Goal: Information Seeking & Learning: Understand process/instructions

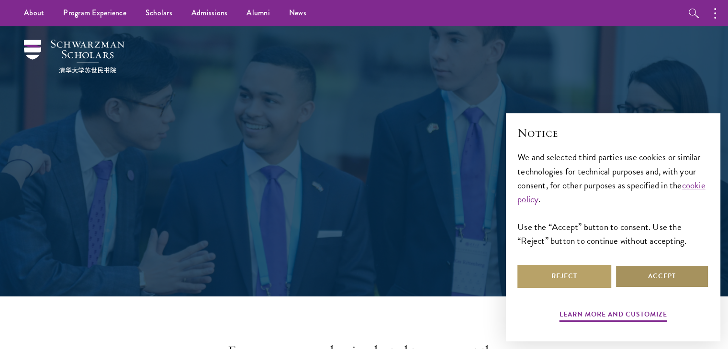
click at [673, 280] on button "Accept" at bounding box center [662, 276] width 94 height 23
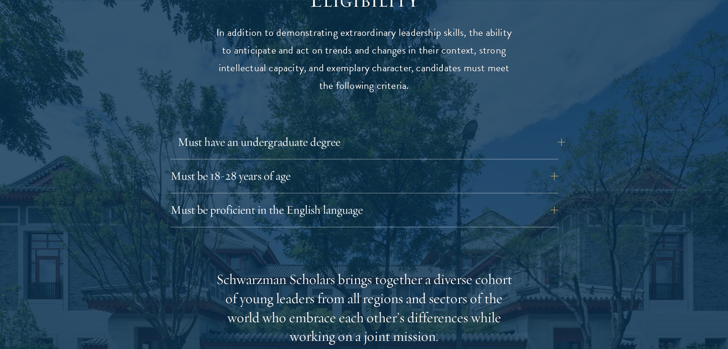
scroll to position [1293, 0]
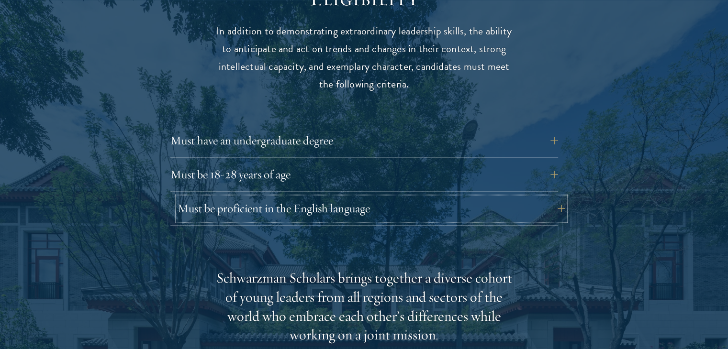
click at [280, 197] on button "Must be proficient in the English language" at bounding box center [372, 208] width 388 height 23
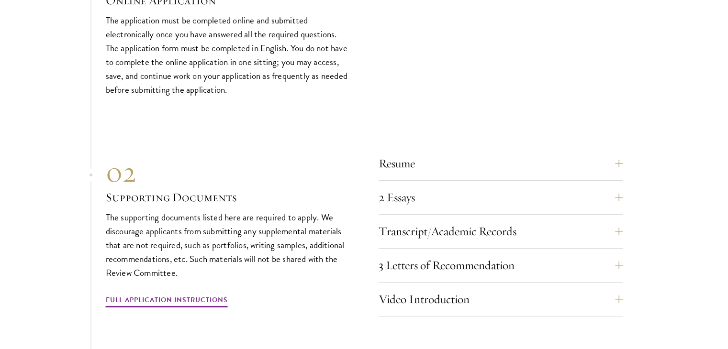
scroll to position [3176, 0]
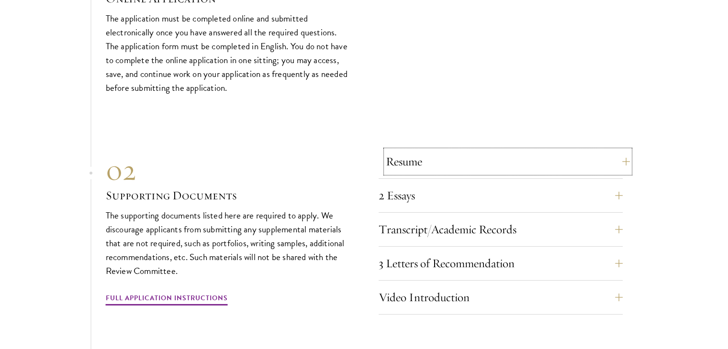
click at [437, 150] on button "Resume" at bounding box center [508, 161] width 244 height 23
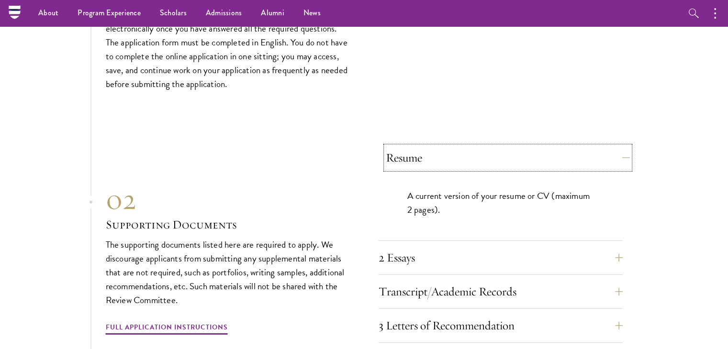
scroll to position [2920, 0]
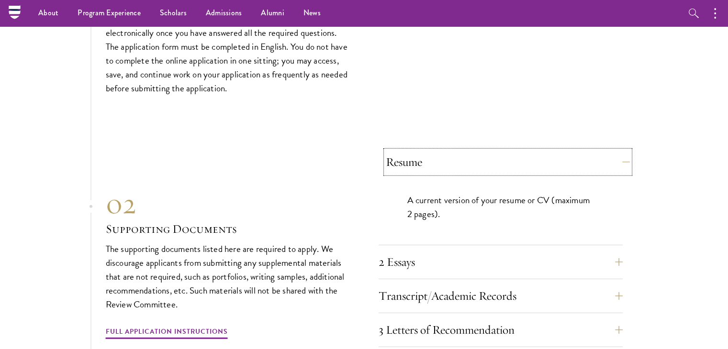
click at [437, 151] on button "Resume" at bounding box center [508, 162] width 244 height 23
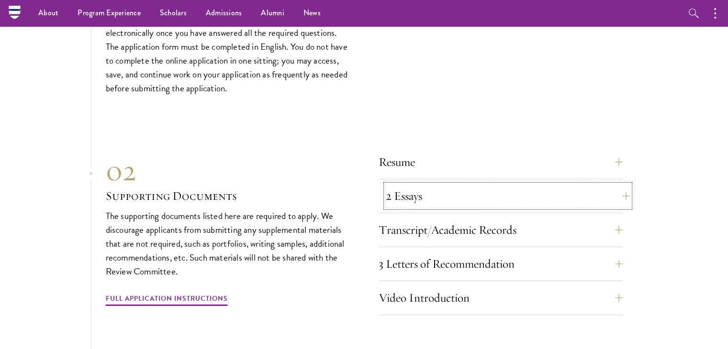
click at [423, 185] on button "2 Essays" at bounding box center [508, 196] width 244 height 23
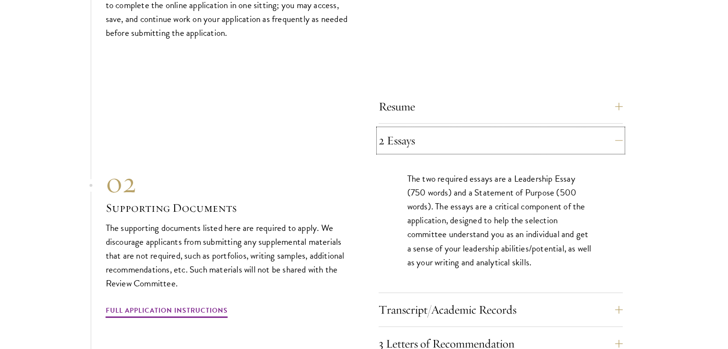
scroll to position [3017, 0]
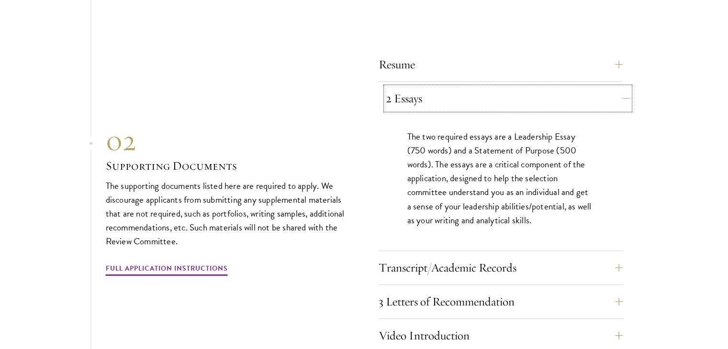
click at [442, 87] on button "2 Essays" at bounding box center [508, 98] width 244 height 23
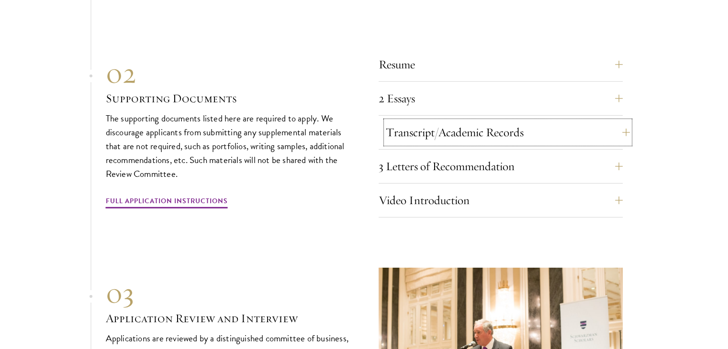
click at [438, 121] on button "Transcript/Academic Records" at bounding box center [508, 132] width 244 height 23
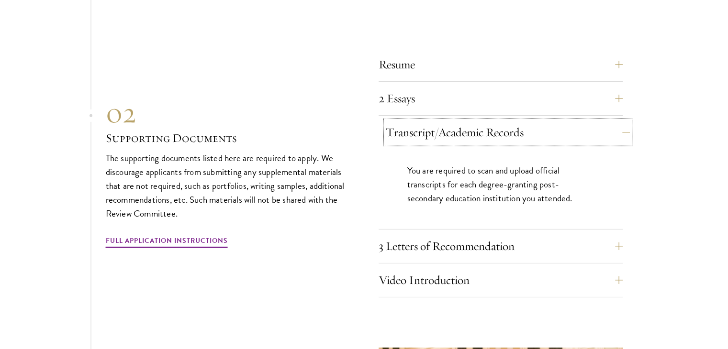
click at [444, 121] on button "Transcript/Academic Records" at bounding box center [508, 132] width 244 height 23
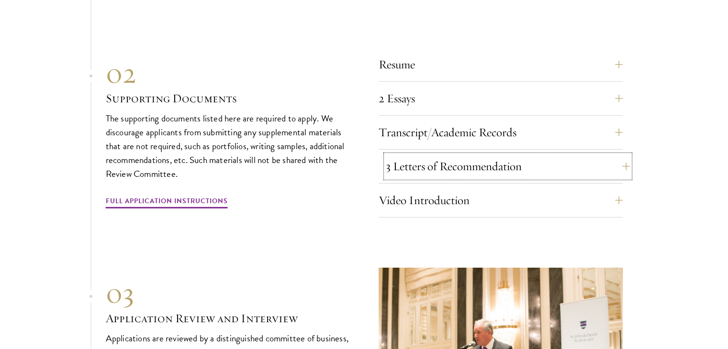
click at [430, 155] on button "3 Letters of Recommendation" at bounding box center [508, 166] width 244 height 23
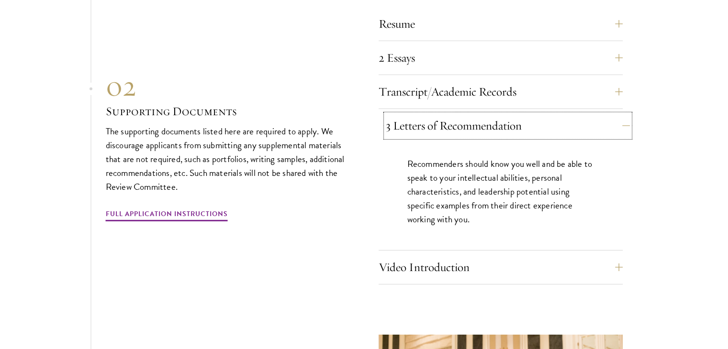
scroll to position [3060, 0]
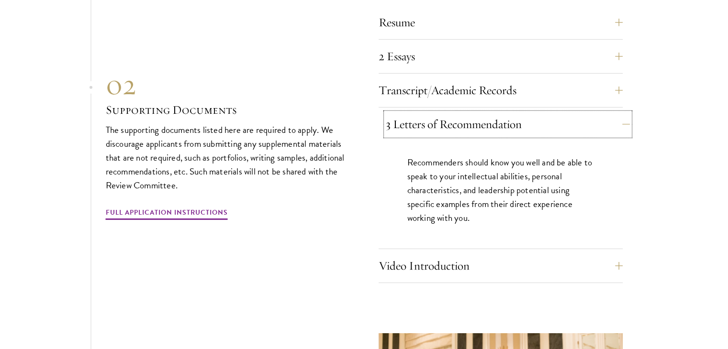
click at [451, 113] on button "3 Letters of Recommendation" at bounding box center [508, 124] width 244 height 23
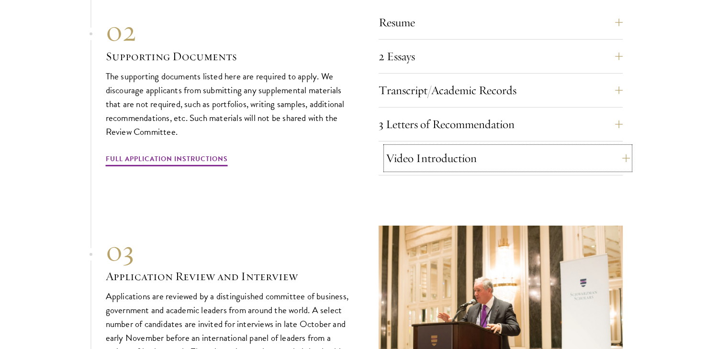
click at [438, 147] on button "Video Introduction" at bounding box center [508, 158] width 244 height 23
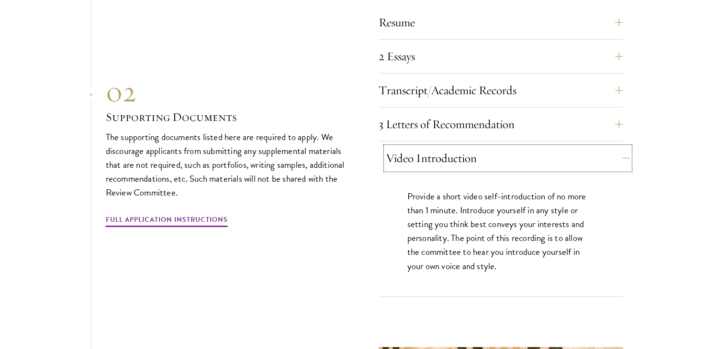
click at [438, 147] on button "Video Introduction" at bounding box center [508, 158] width 244 height 23
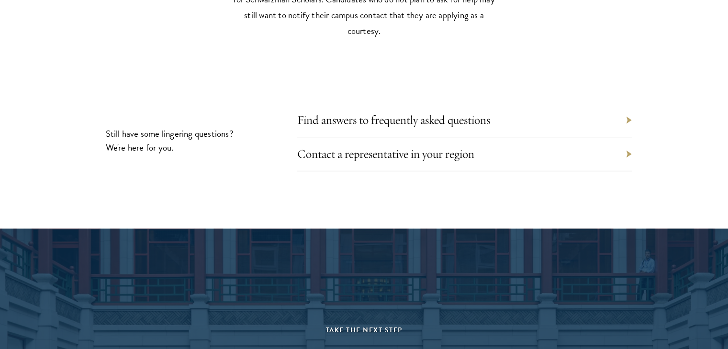
scroll to position [4320, 0]
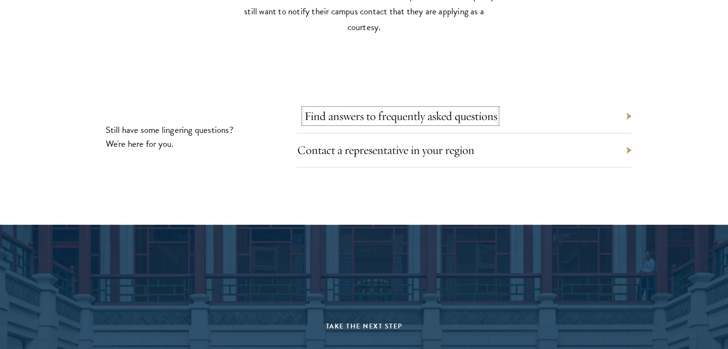
click at [340, 109] on link "Find answers to frequently asked questions" at bounding box center [400, 116] width 193 height 15
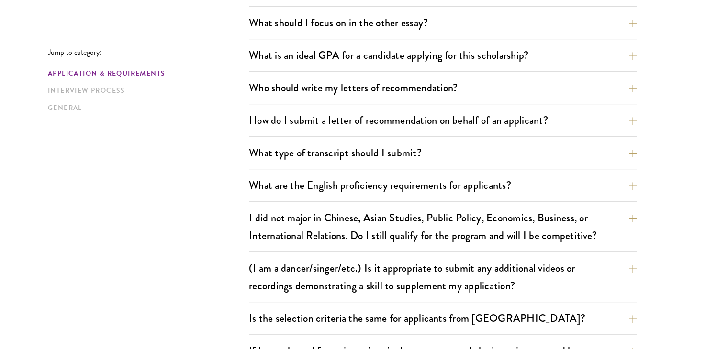
scroll to position [641, 0]
click at [264, 115] on button "How do I submit a letter of recommendation on behalf of an applicant?" at bounding box center [450, 120] width 388 height 22
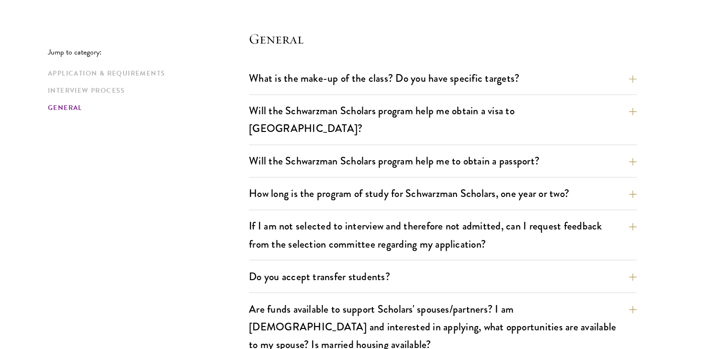
scroll to position [1580, 0]
